Goal: Task Accomplishment & Management: Manage account settings

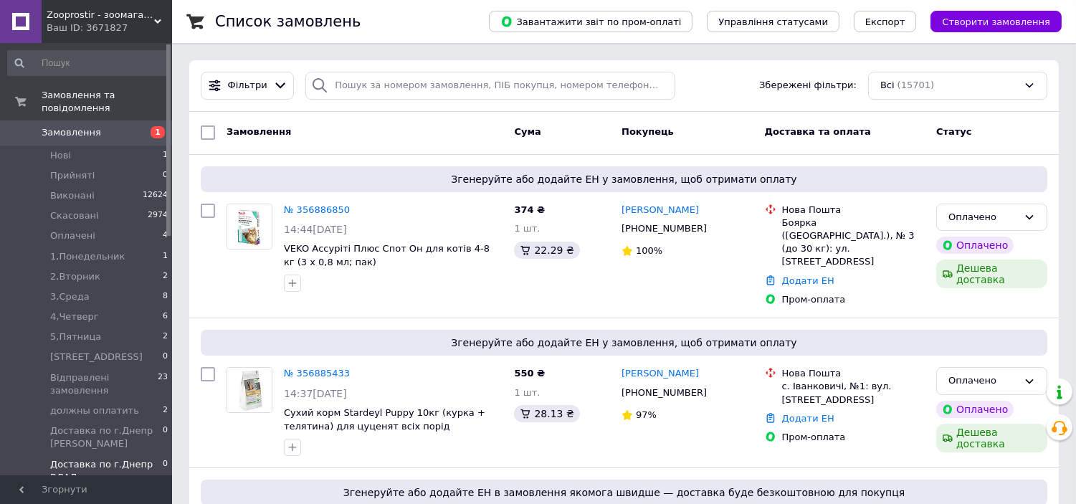
scroll to position [371, 0]
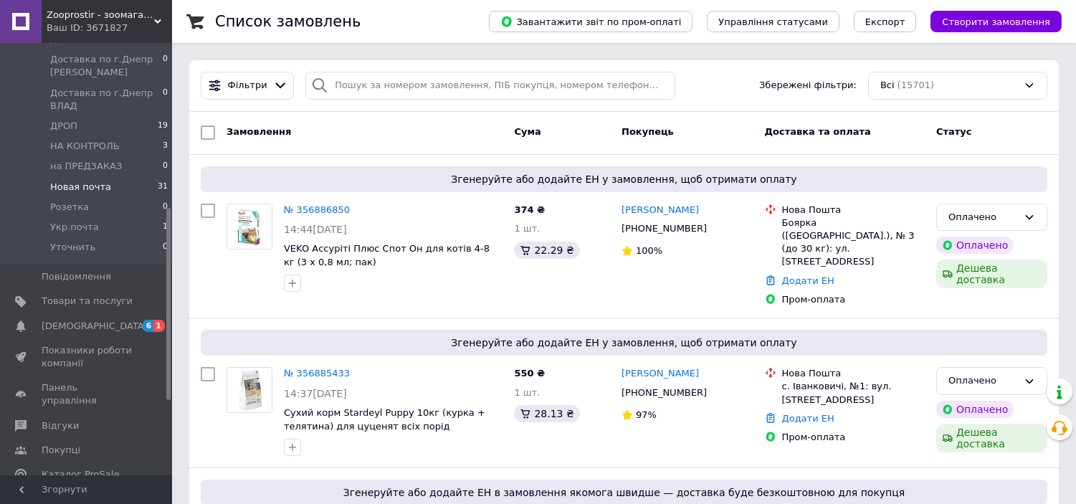
click at [100, 177] on li "Новая почта 31" at bounding box center [88, 187] width 176 height 20
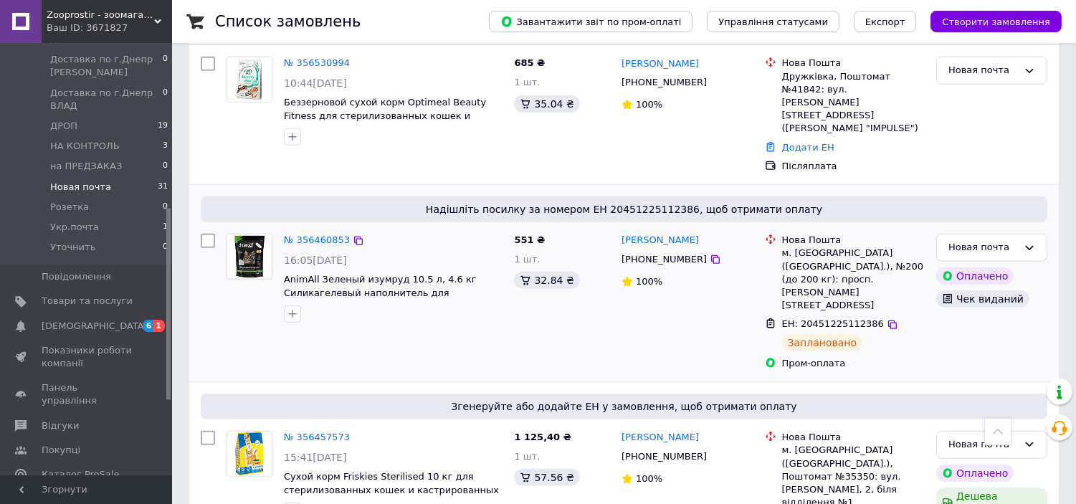
scroll to position [2230, 0]
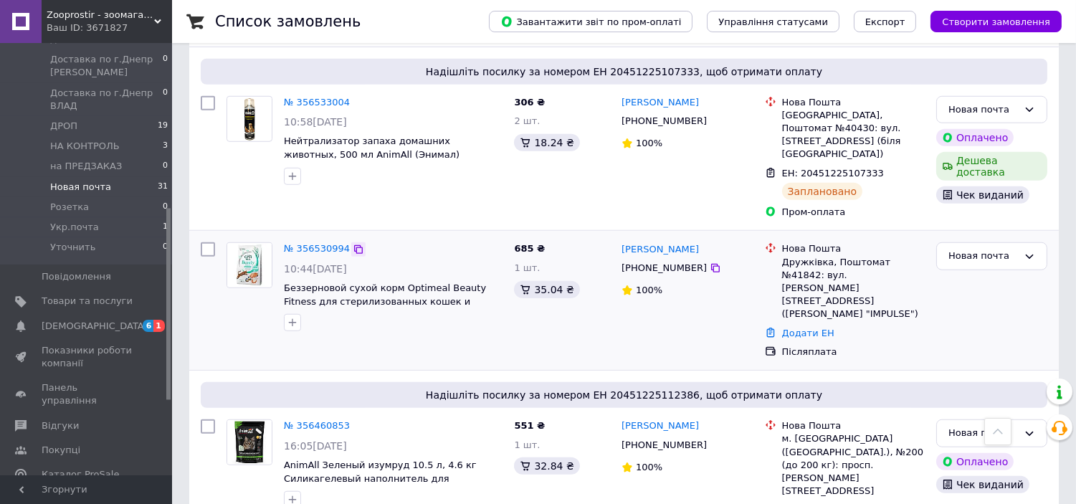
click at [353, 244] on icon at bounding box center [358, 249] width 11 height 11
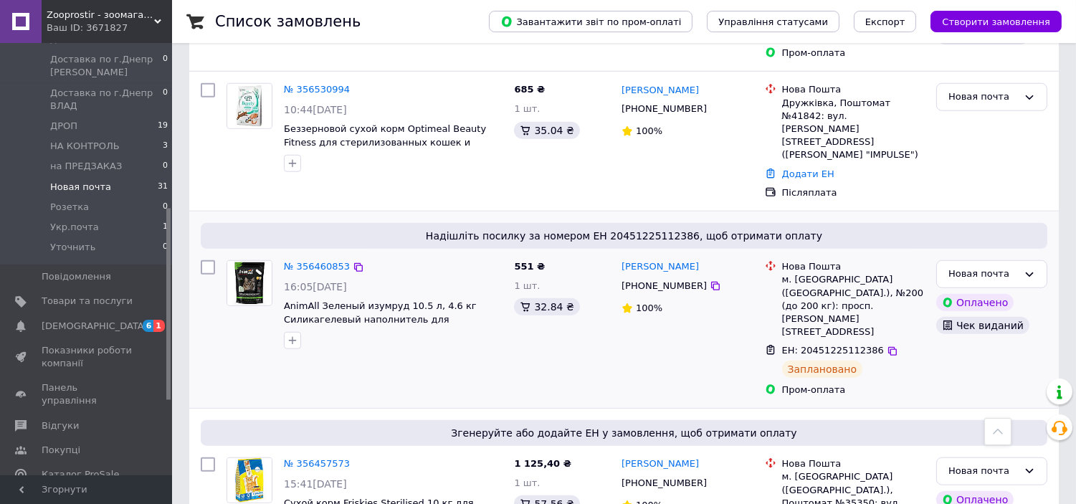
scroll to position [2416, 0]
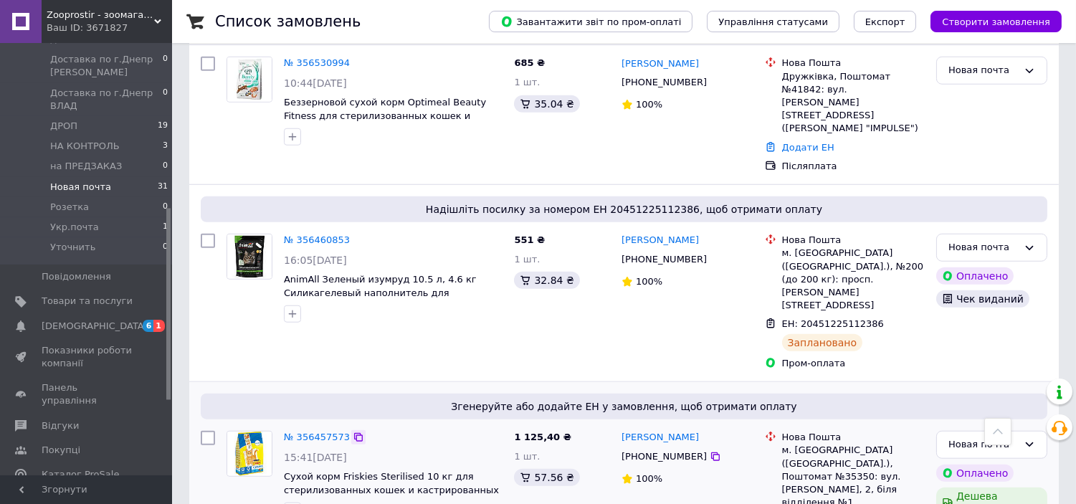
click at [353, 432] on icon at bounding box center [358, 437] width 11 height 11
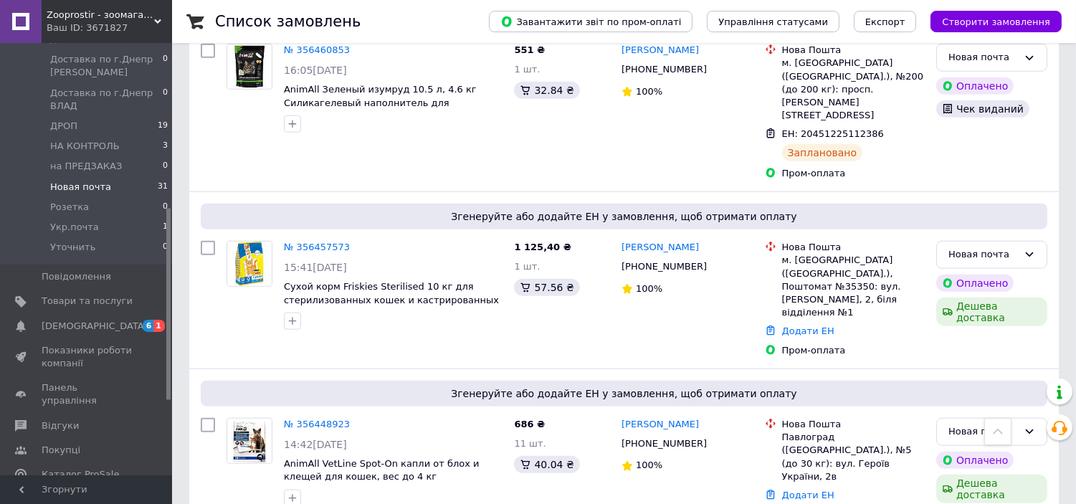
scroll to position [2420, 0]
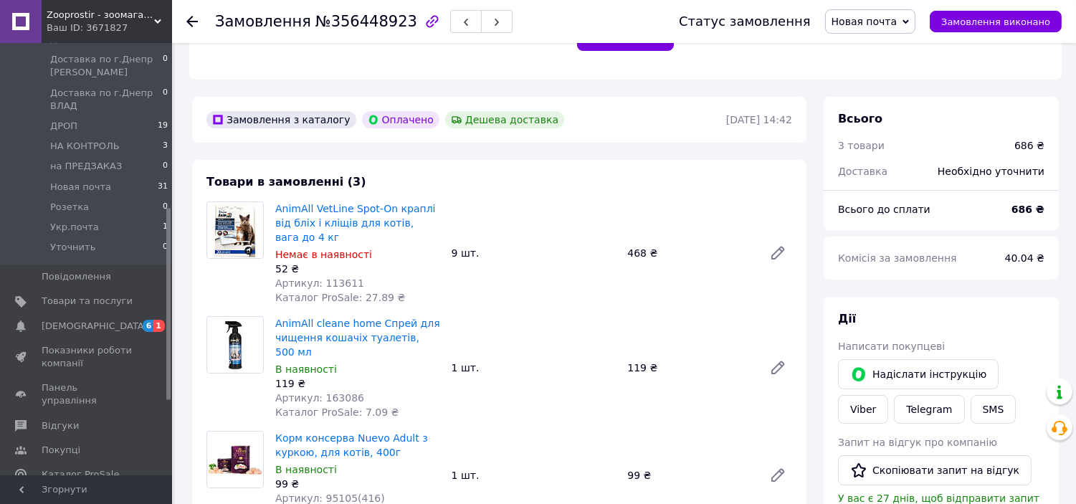
scroll to position [460, 0]
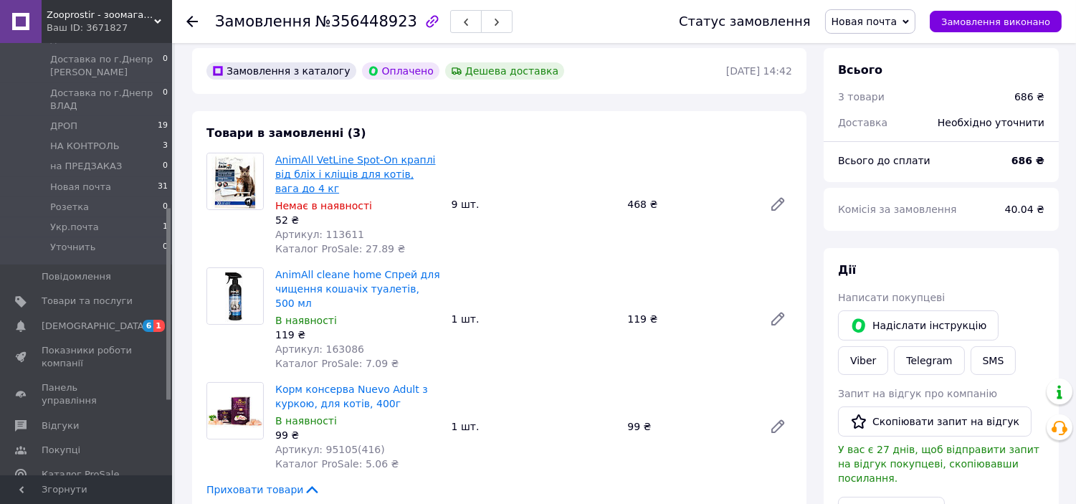
drag, startPoint x: 395, startPoint y: 151, endPoint x: 380, endPoint y: 151, distance: 15.1
click at [380, 154] on link "AnimAll VetLine Spot-On краплі від бліх і кліщів для котів, вага до 4 кг" at bounding box center [355, 174] width 161 height 40
click at [866, 26] on span "Новая почта" at bounding box center [865, 21] width 66 height 11
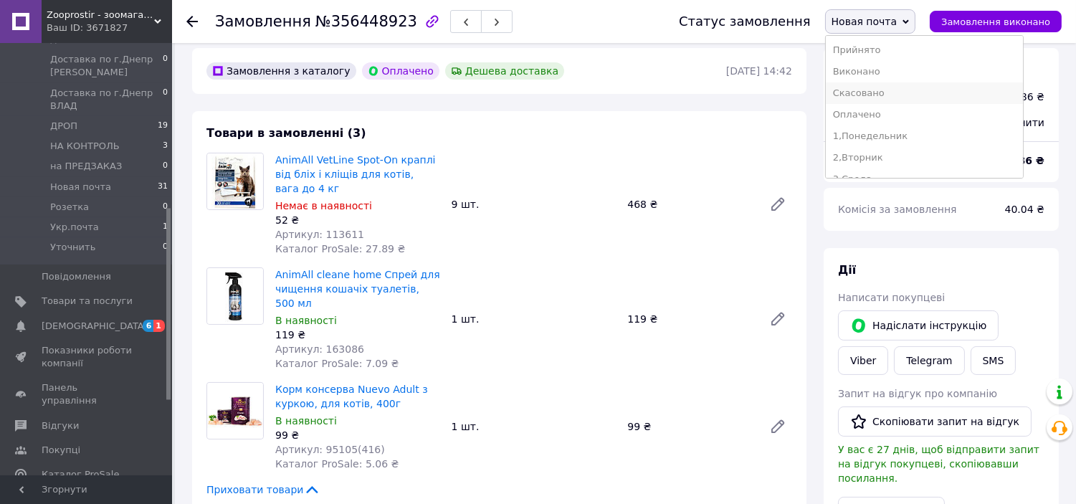
click at [906, 94] on li "Скасовано" at bounding box center [924, 93] width 197 height 22
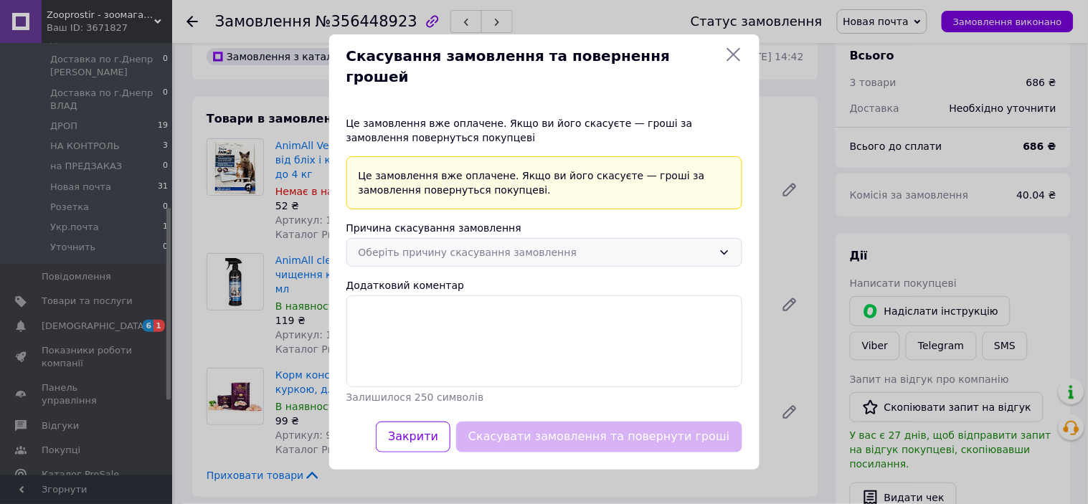
click at [586, 238] on div "Оберіть причину скасування замовлення" at bounding box center [544, 252] width 396 height 29
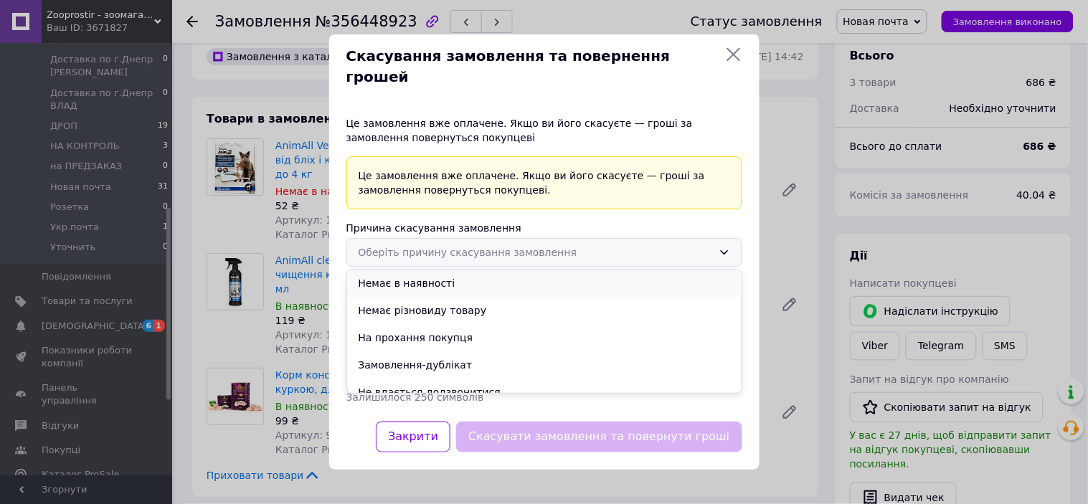
click at [470, 280] on li "Немає в наявності" at bounding box center [544, 283] width 394 height 27
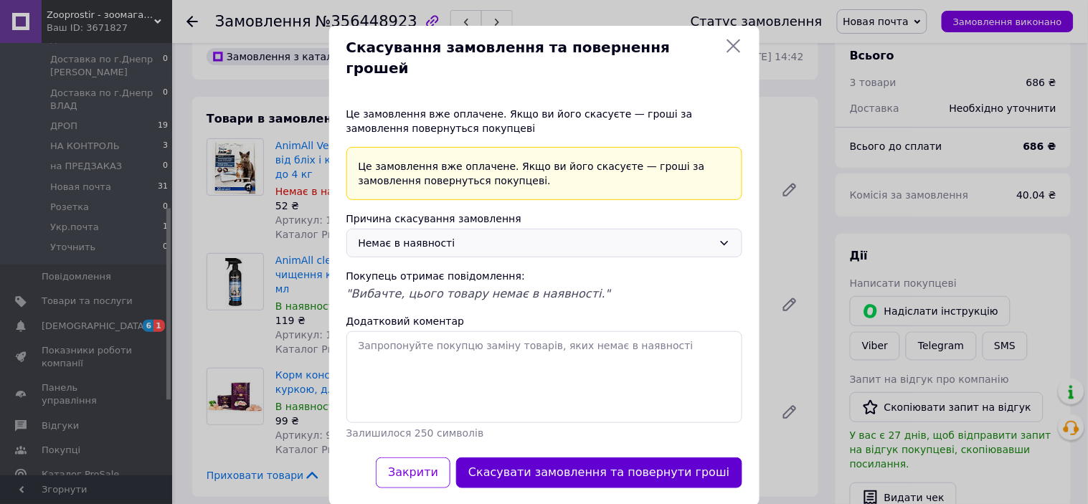
click at [604, 466] on button "Скасувати замовлення та повернути гроші" at bounding box center [598, 472] width 285 height 31
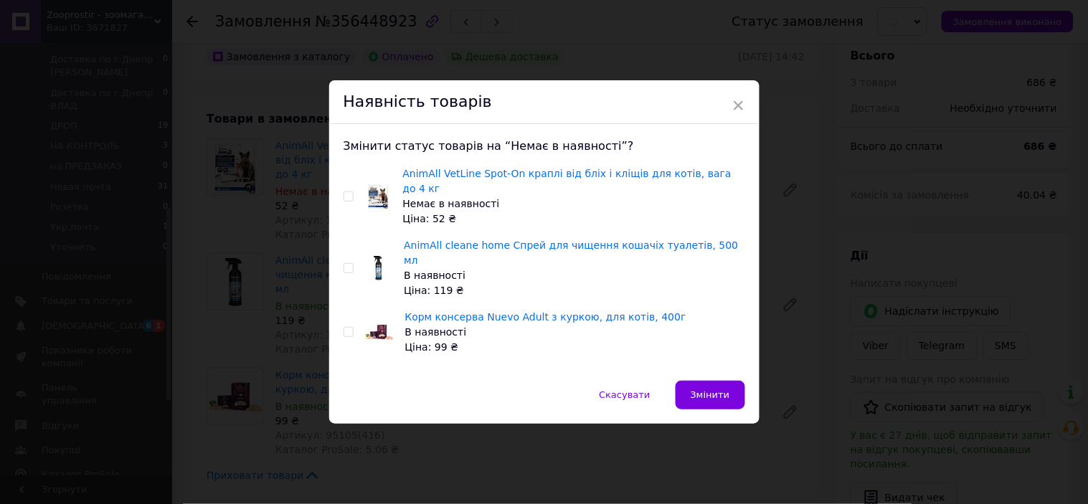
click at [343, 201] on input "checkbox" at bounding box center [347, 196] width 9 height 9
checkbox input "true"
click at [711, 389] on span "Змінити" at bounding box center [709, 394] width 39 height 11
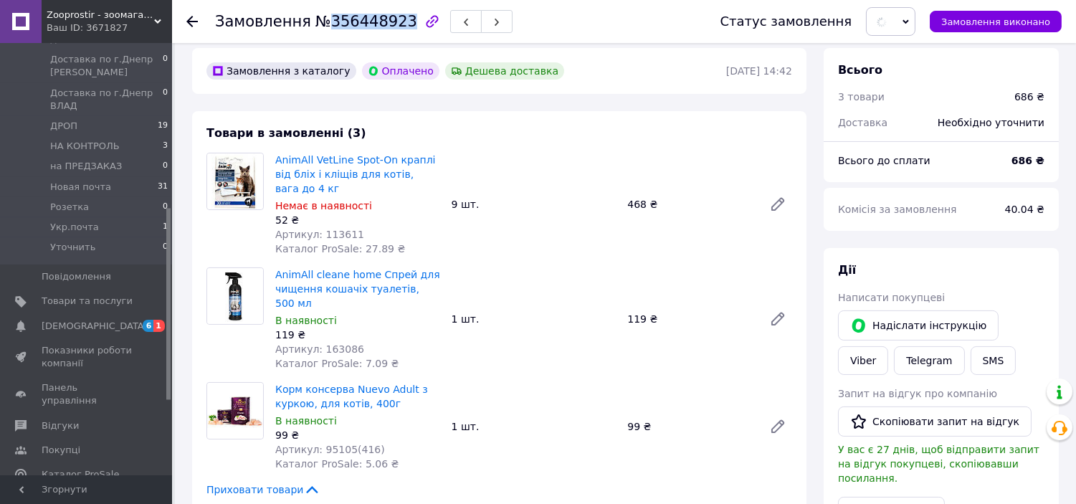
drag, startPoint x: 319, startPoint y: 17, endPoint x: 392, endPoint y: 22, distance: 73.3
click at [392, 22] on span "№356448923" at bounding box center [366, 21] width 102 height 17
copy span "356448923"
